Goal: Complete application form: Complete application form

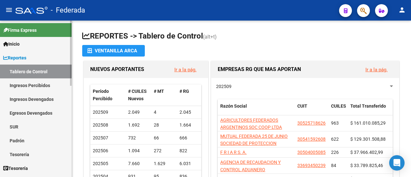
scroll to position [32, 0]
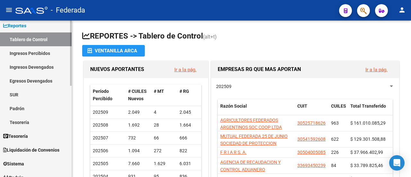
click at [35, 109] on link "Padrón" at bounding box center [36, 109] width 72 height 14
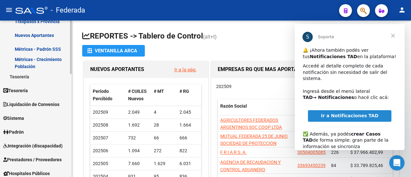
scroll to position [0, 0]
click at [38, 132] on link "Padrón" at bounding box center [36, 132] width 72 height 14
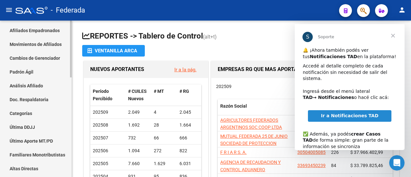
scroll to position [32, 0]
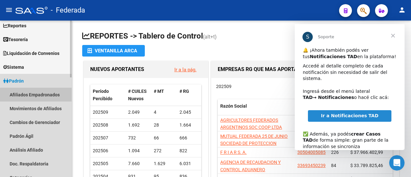
click at [40, 96] on link "Afiliados Empadronados" at bounding box center [36, 95] width 72 height 14
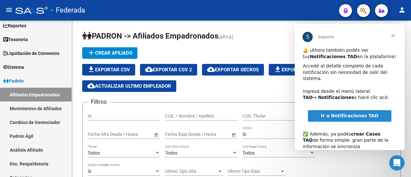
click at [394, 36] on span "Cerrar" at bounding box center [393, 35] width 23 height 23
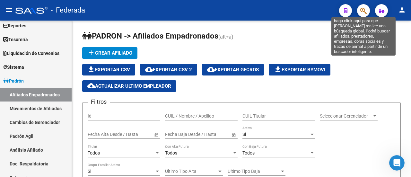
click at [365, 10] on icon "button" at bounding box center [364, 10] width 6 height 7
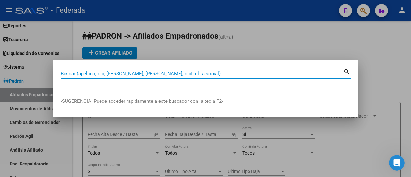
paste input "23-27570657-4"
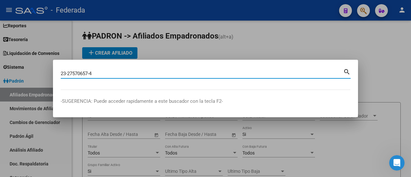
type input "23275706574"
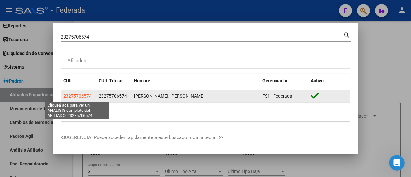
click at [80, 96] on span "23275706574" at bounding box center [77, 96] width 28 height 5
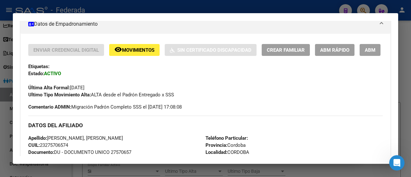
scroll to position [96, 0]
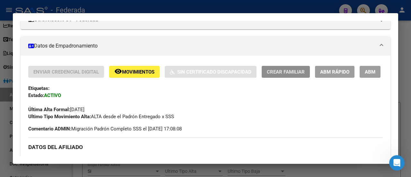
click at [287, 70] on span "Crear Familiar" at bounding box center [286, 72] width 38 height 6
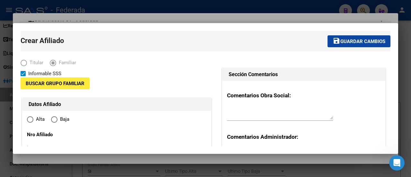
type input "23-27570657-4"
type input "CORDOBA"
type input "5000"
type input "[PERSON_NAME]"
type input "00811"
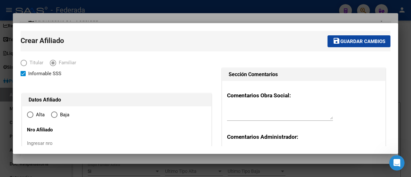
radio input "true"
type input "23-27570657-4"
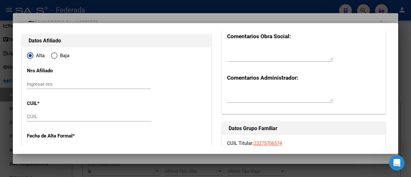
scroll to position [64, 0]
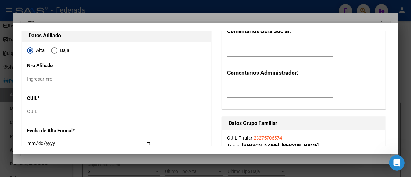
click at [51, 79] on input "Ingresar nro" at bounding box center [89, 79] width 124 height 6
paste input "202674"
type input "202674/02"
click at [33, 111] on input "CUIL" at bounding box center [89, 112] width 124 height 6
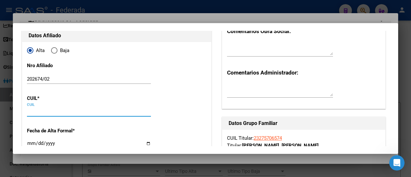
paste input "20-2674"
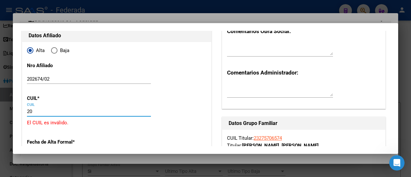
type input "2"
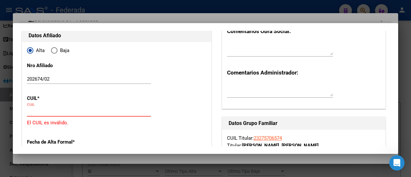
paste input "20-58389590-7"
type input "20-58389590-7"
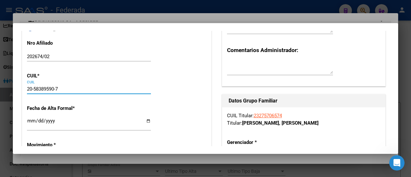
type input "58389590"
type input "[PERSON_NAME]"
type input "[DATE]"
type input "[GEOGRAPHIC_DATA]"
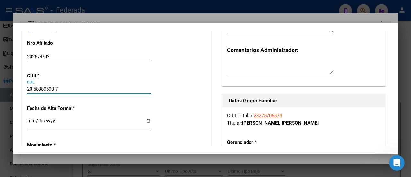
type input "5800"
type input "[PERSON_NAME]"
type input "2679"
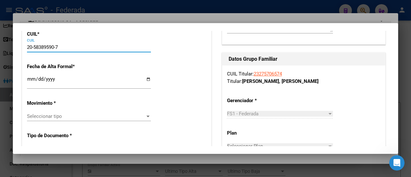
type input "20-58389590-7"
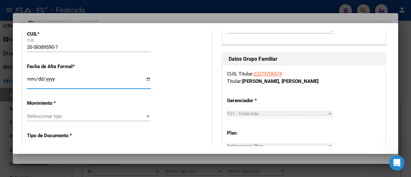
click at [146, 79] on input "Ingresar fecha" at bounding box center [89, 81] width 124 height 10
type input "[DATE]"
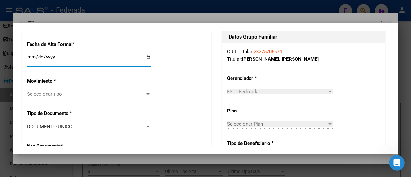
scroll to position [161, 0]
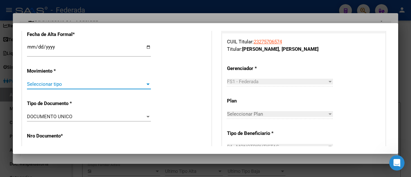
click at [147, 84] on div at bounding box center [148, 85] width 3 height 2
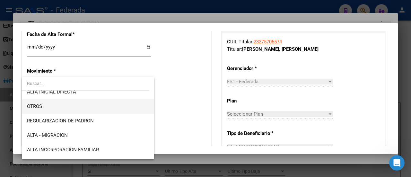
scroll to position [64, 0]
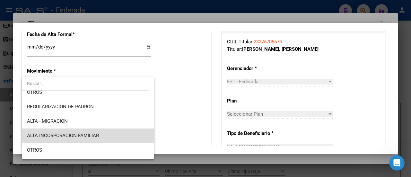
click at [103, 134] on span "ALTA INCORPORACION FAMILIAR" at bounding box center [88, 136] width 122 height 14
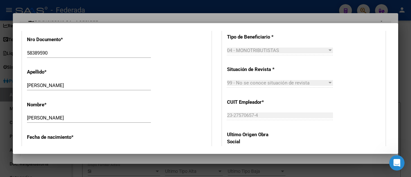
scroll to position [289, 0]
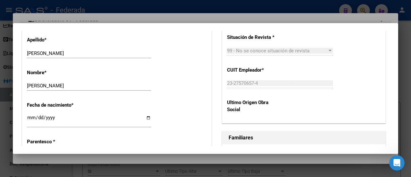
click at [189, 110] on div "Fecha de nacimiento * [DEMOGRAPHIC_DATA] Ingresar fecha" at bounding box center [117, 115] width 180 height 37
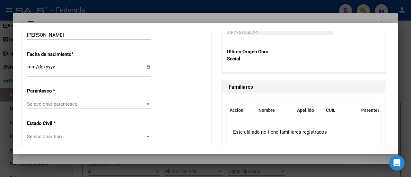
scroll to position [354, 0]
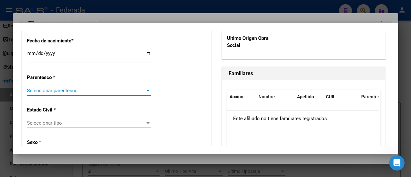
click at [134, 89] on span "Seleccionar parentesco" at bounding box center [86, 91] width 118 height 6
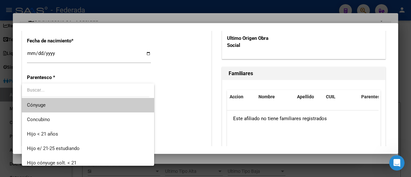
click at [174, 121] on div at bounding box center [205, 88] width 411 height 177
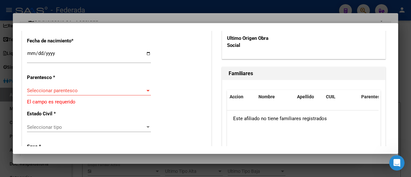
click at [75, 92] on span "Seleccionar parentesco" at bounding box center [86, 91] width 118 height 6
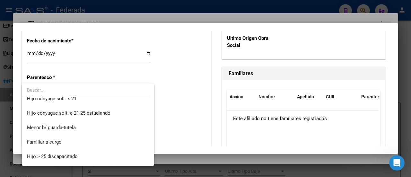
scroll to position [32, 0]
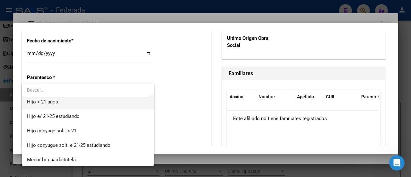
click at [67, 103] on span "Hijo < 21 años" at bounding box center [88, 102] width 122 height 14
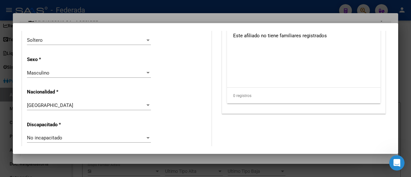
scroll to position [450, 0]
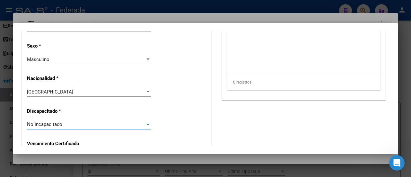
click at [72, 122] on div "No incapacitado" at bounding box center [86, 124] width 118 height 6
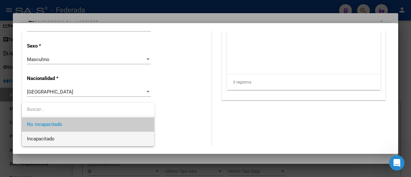
click at [61, 134] on span "Incapacitado" at bounding box center [88, 139] width 122 height 14
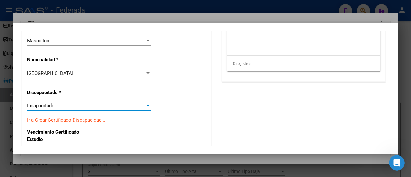
scroll to position [482, 0]
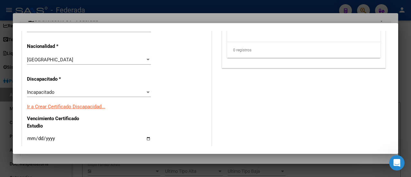
click at [84, 106] on link "Ir a Crear Certificado Discapacidad..." at bounding box center [66, 107] width 78 height 6
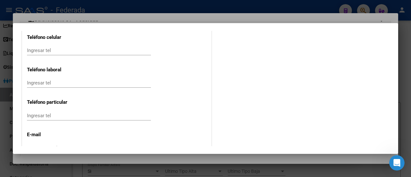
scroll to position [900, 0]
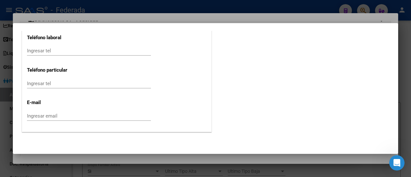
click at [76, 113] on input "Ingresar email" at bounding box center [89, 116] width 124 height 6
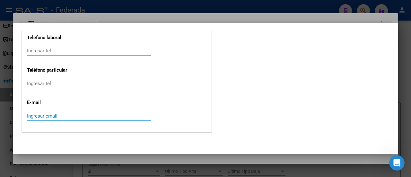
paste input "[EMAIL_ADDRESS][DOMAIN_NAME]"
type input "[EMAIL_ADDRESS][DOMAIN_NAME]"
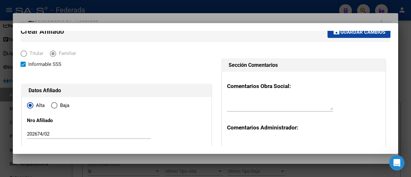
scroll to position [0, 0]
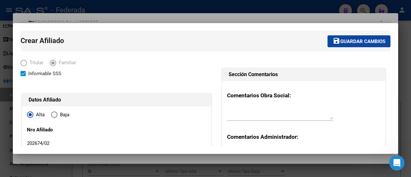
click at [354, 39] on span "Guardar cambios" at bounding box center [363, 42] width 45 height 6
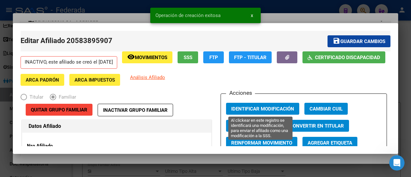
click at [243, 108] on span "Identificar Modificación" at bounding box center [262, 109] width 63 height 6
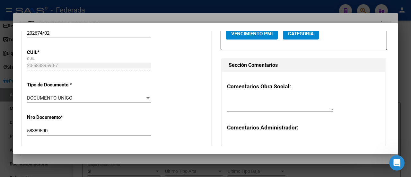
scroll to position [129, 0]
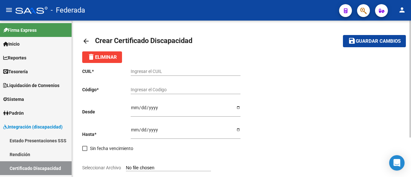
click at [153, 70] on input "Ingresar el CUIL" at bounding box center [186, 71] width 110 height 5
paste input "20-58389590-7"
type input "20-58389590-7"
click at [171, 89] on input "Ingresar el Codigo" at bounding box center [186, 89] width 110 height 5
type input "58389590"
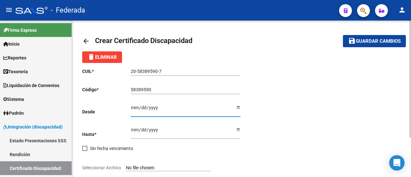
click at [132, 106] on input "Ingresar fec. Desde" at bounding box center [186, 110] width 110 height 10
type input "2025-05-23"
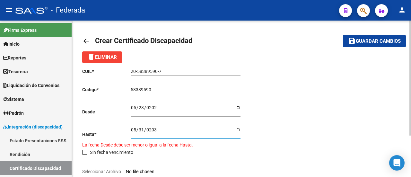
type input "2030-05-31"
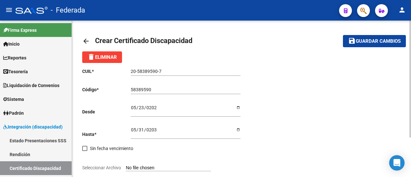
click at [278, 120] on div "CUIL * 20-58389590-7 Ingresar el CUIL Código * 58389590 Ingresar el Codigo Desd…" at bounding box center [241, 138] width 319 height 151
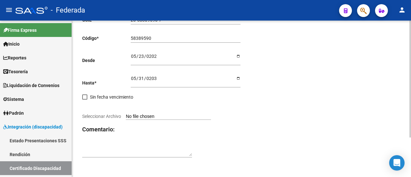
scroll to position [53, 0]
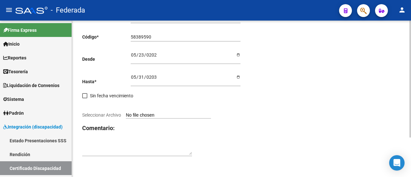
click at [142, 114] on input "Seleccionar Archivo" at bounding box center [168, 115] width 85 height 6
type input "C:\fakepath\2b92e37ee743c9418c2daf6a974dd8a4.pdf"
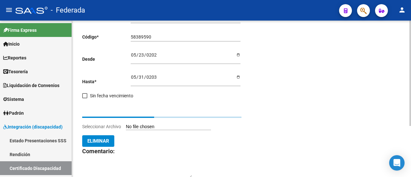
scroll to position [45, 0]
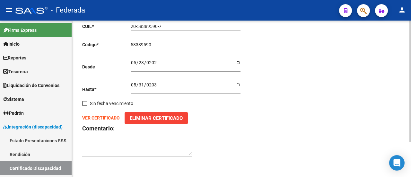
click at [105, 115] on strong "VER CERTIFICADO" at bounding box center [101, 117] width 38 height 5
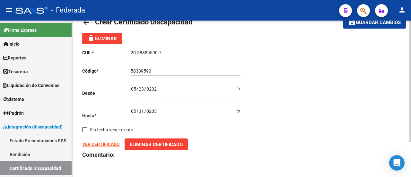
scroll to position [0, 0]
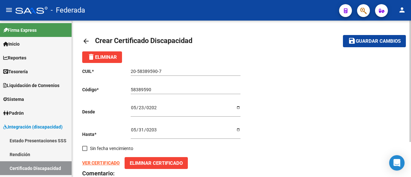
click at [363, 44] on span "Guardar cambios" at bounding box center [378, 42] width 45 height 6
